Goal: Task Accomplishment & Management: Manage account settings

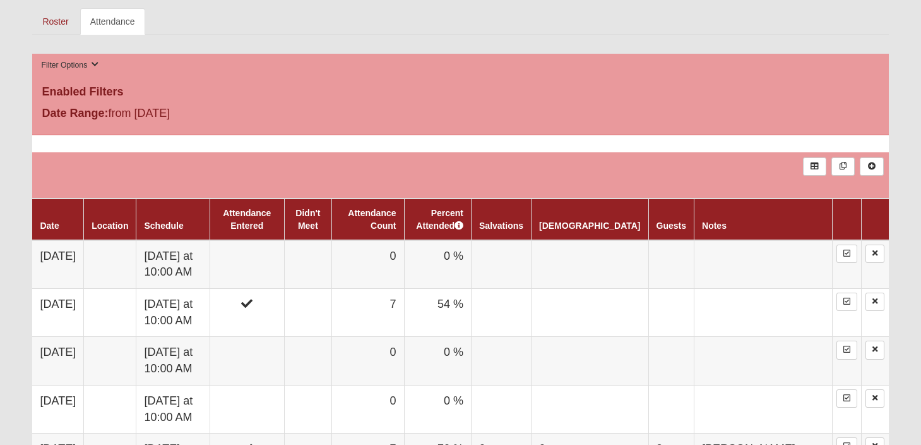
scroll to position [571, 0]
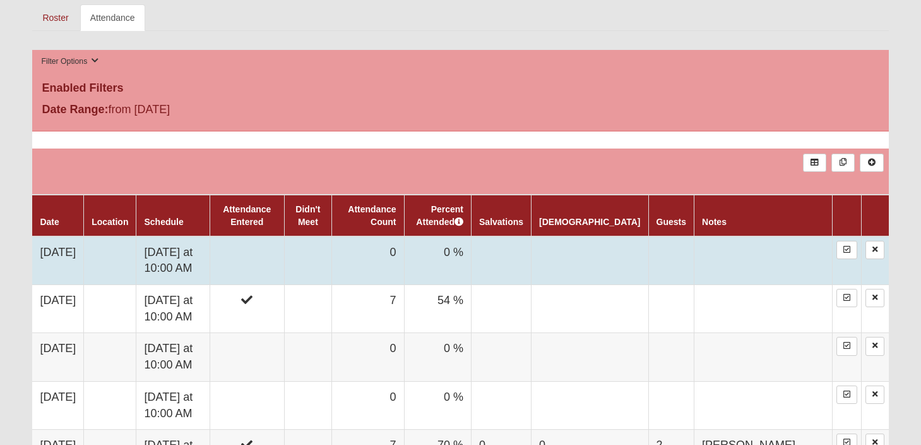
click at [72, 249] on td "[DATE]" at bounding box center [57, 260] width 51 height 49
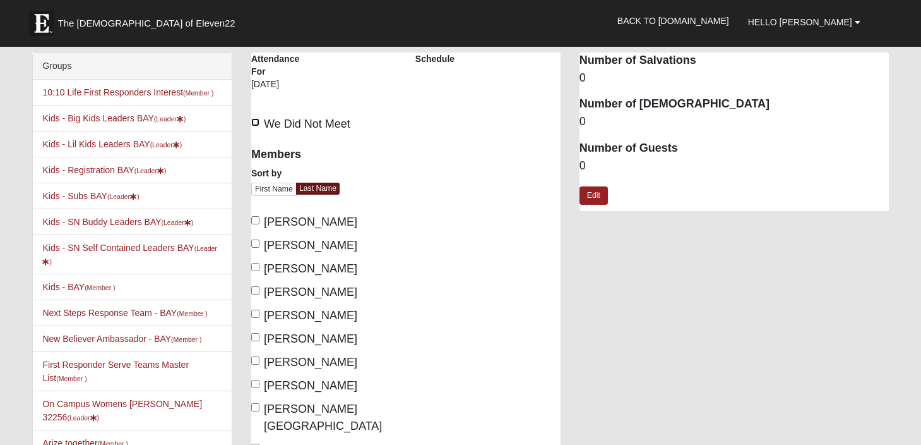
click at [258, 121] on input "We Did Not Meet" at bounding box center [255, 122] width 8 height 8
checkbox input "true"
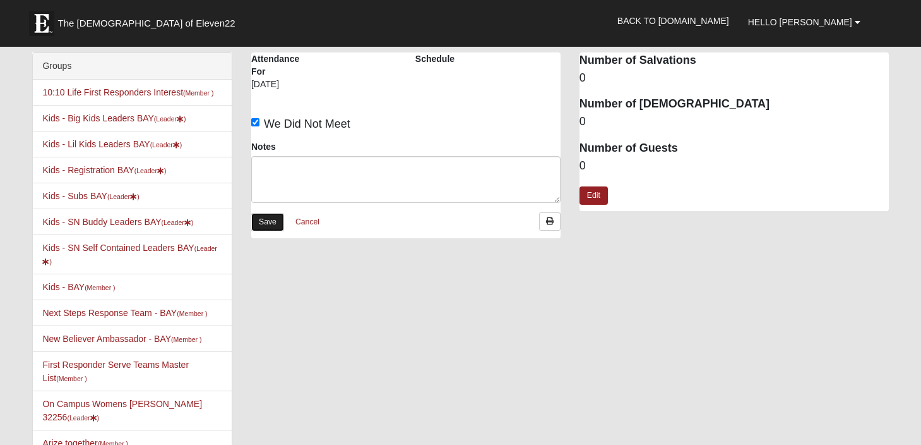
click at [270, 224] on link "Save" at bounding box center [267, 222] width 33 height 18
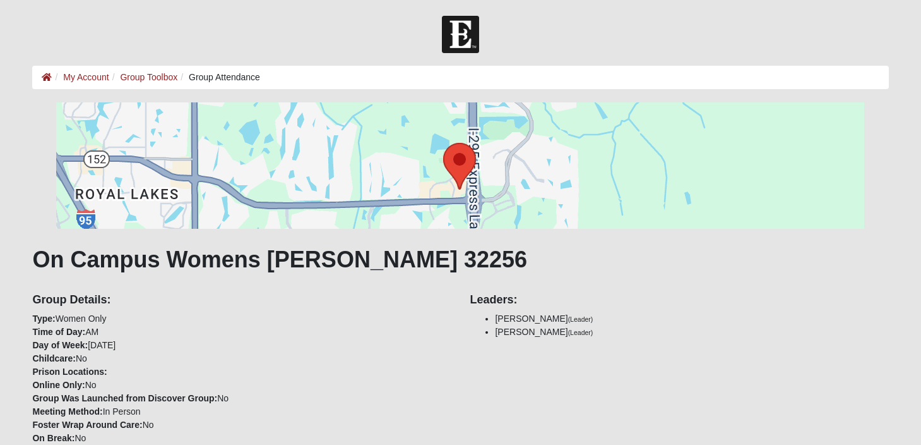
scroll to position [20, 0]
